Goal: Communication & Community: Connect with others

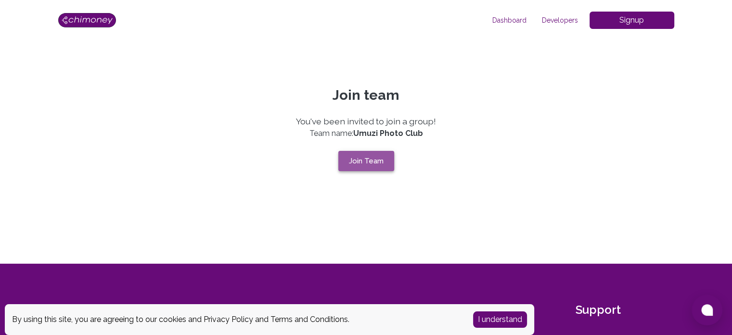
click at [360, 166] on button "Join Team" at bounding box center [366, 161] width 56 height 20
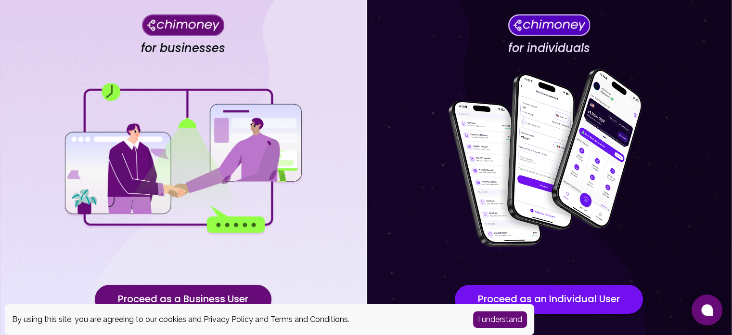
scroll to position [96, 0]
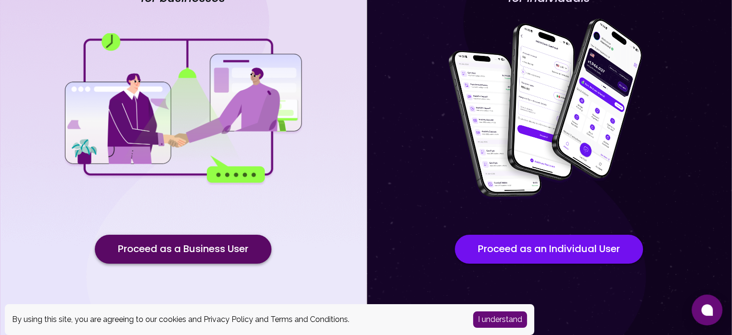
click at [245, 254] on button "Proceed as a Business User" at bounding box center [183, 248] width 177 height 29
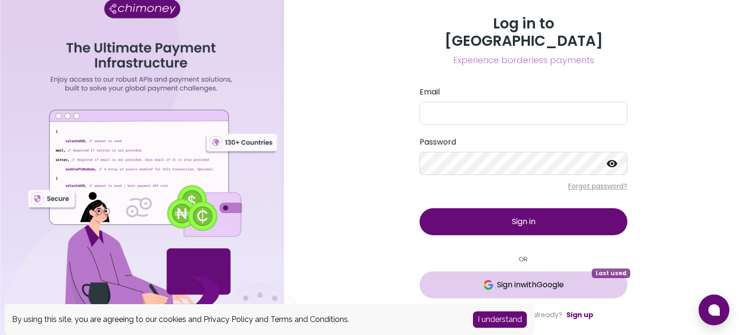
click at [570, 286] on button "Sign in with Google Last used" at bounding box center [524, 284] width 208 height 27
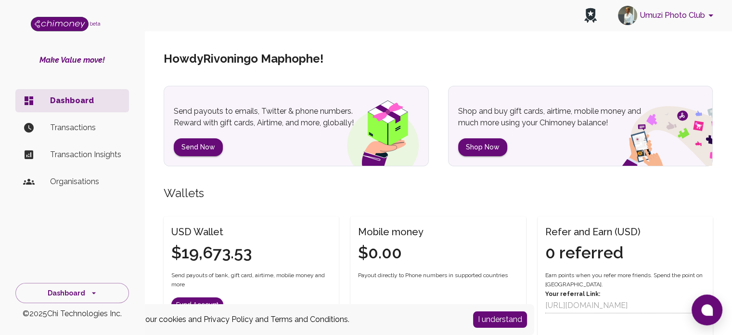
click at [65, 184] on p "Organisations" at bounding box center [85, 182] width 71 height 12
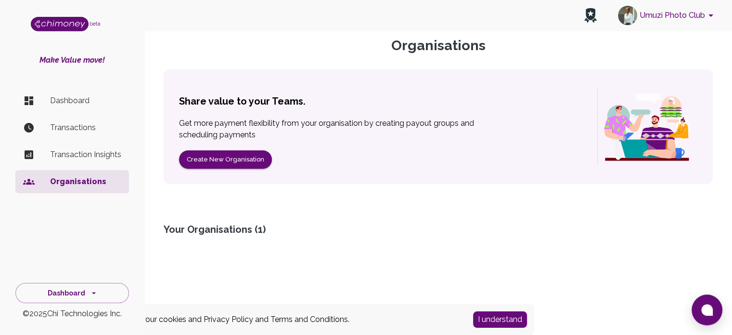
scroll to position [42, 0]
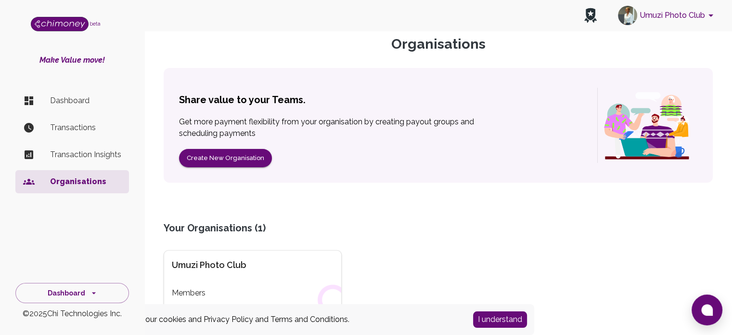
click at [171, 281] on div "Umuzi Photo Club Members" at bounding box center [253, 279] width 178 height 59
click at [235, 282] on div "Umuzi Photo Club Members" at bounding box center [253, 279] width 178 height 59
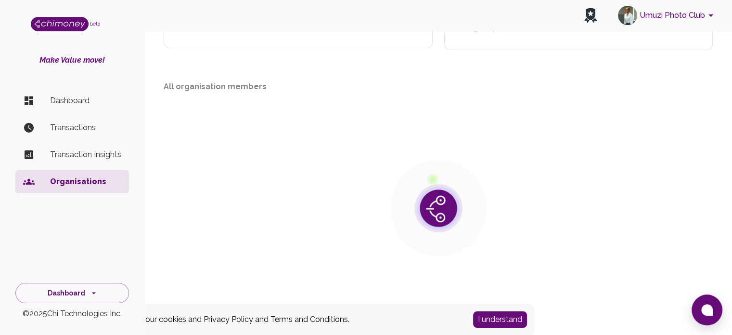
scroll to position [123, 0]
